Goal: Task Accomplishment & Management: Manage account settings

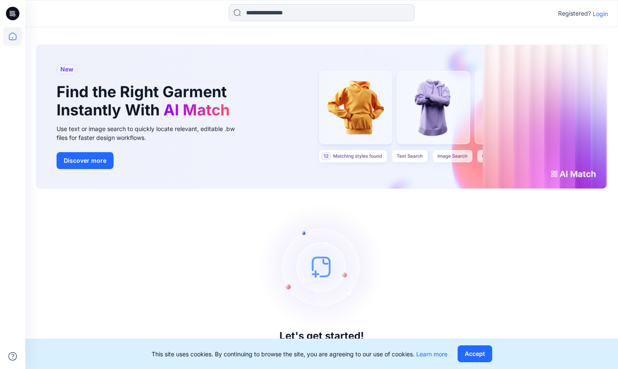
click at [601, 14] on p "Login" at bounding box center [600, 13] width 15 height 9
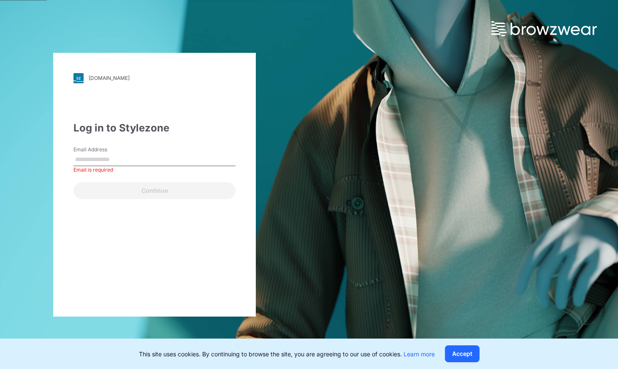
drag, startPoint x: 99, startPoint y: 149, endPoint x: 93, endPoint y: 155, distance: 8.1
click at [98, 149] on label "Email Address" at bounding box center [103, 150] width 59 height 8
click at [98, 153] on input "Email Address" at bounding box center [155, 159] width 162 height 13
click at [93, 155] on input "Email Address" at bounding box center [155, 159] width 162 height 13
type input "**********"
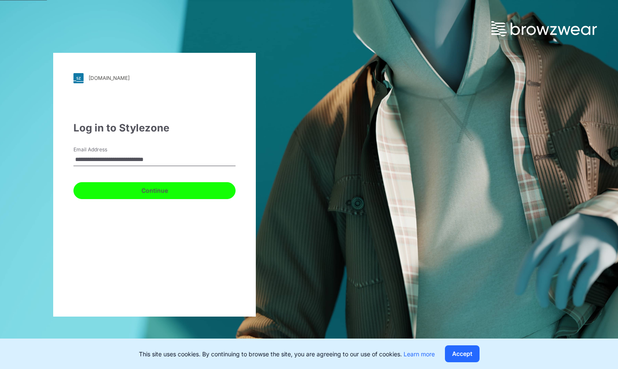
click at [125, 188] on button "Continue" at bounding box center [155, 190] width 162 height 17
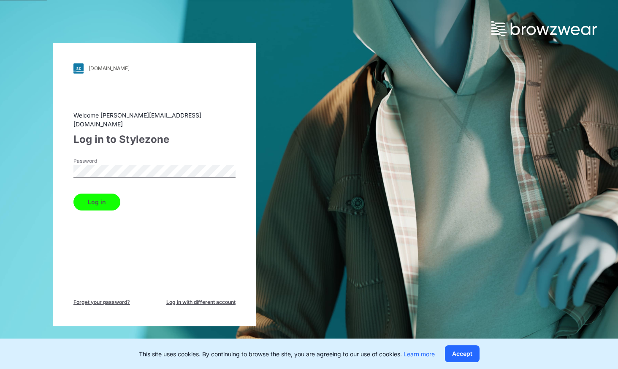
click at [74, 193] on button "Log in" at bounding box center [97, 201] width 47 height 17
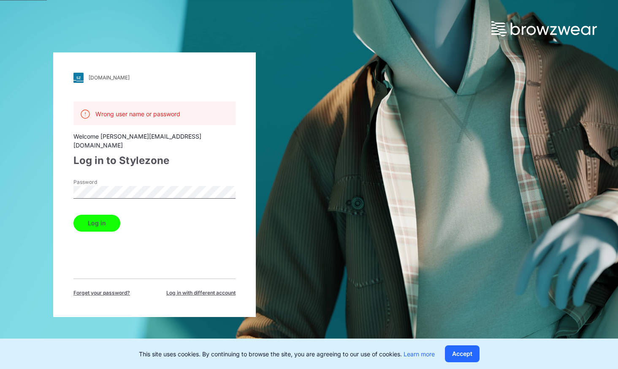
click at [50, 184] on div "[DOMAIN_NAME] Loading... Wrong user name or password Welcome [PERSON_NAME][EMAI…" at bounding box center [154, 184] width 309 height 369
click at [99, 218] on button "Log in" at bounding box center [97, 223] width 47 height 17
click at [38, 186] on div "[DOMAIN_NAME] Loading... Wrong user name or password Welcome [PERSON_NAME][EMAI…" at bounding box center [154, 184] width 309 height 369
